Goal: Check status

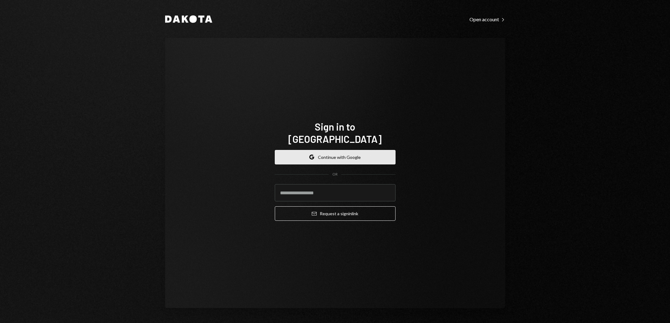
click at [342, 157] on button "Google Continue with Google" at bounding box center [335, 157] width 121 height 14
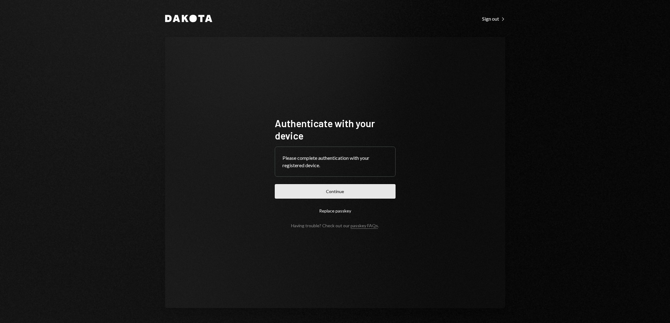
click at [344, 189] on button "Continue" at bounding box center [335, 191] width 121 height 14
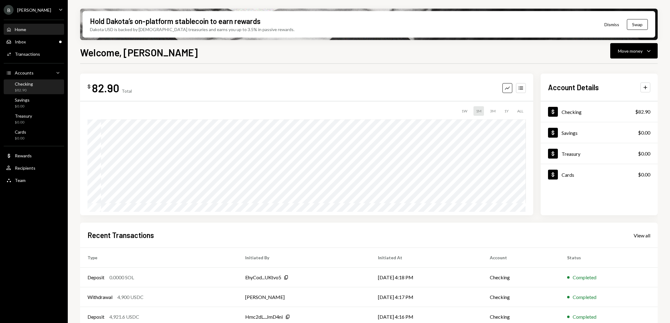
click at [28, 88] on div "$82.90" at bounding box center [24, 90] width 18 height 5
